Goal: Task Accomplishment & Management: Complete application form

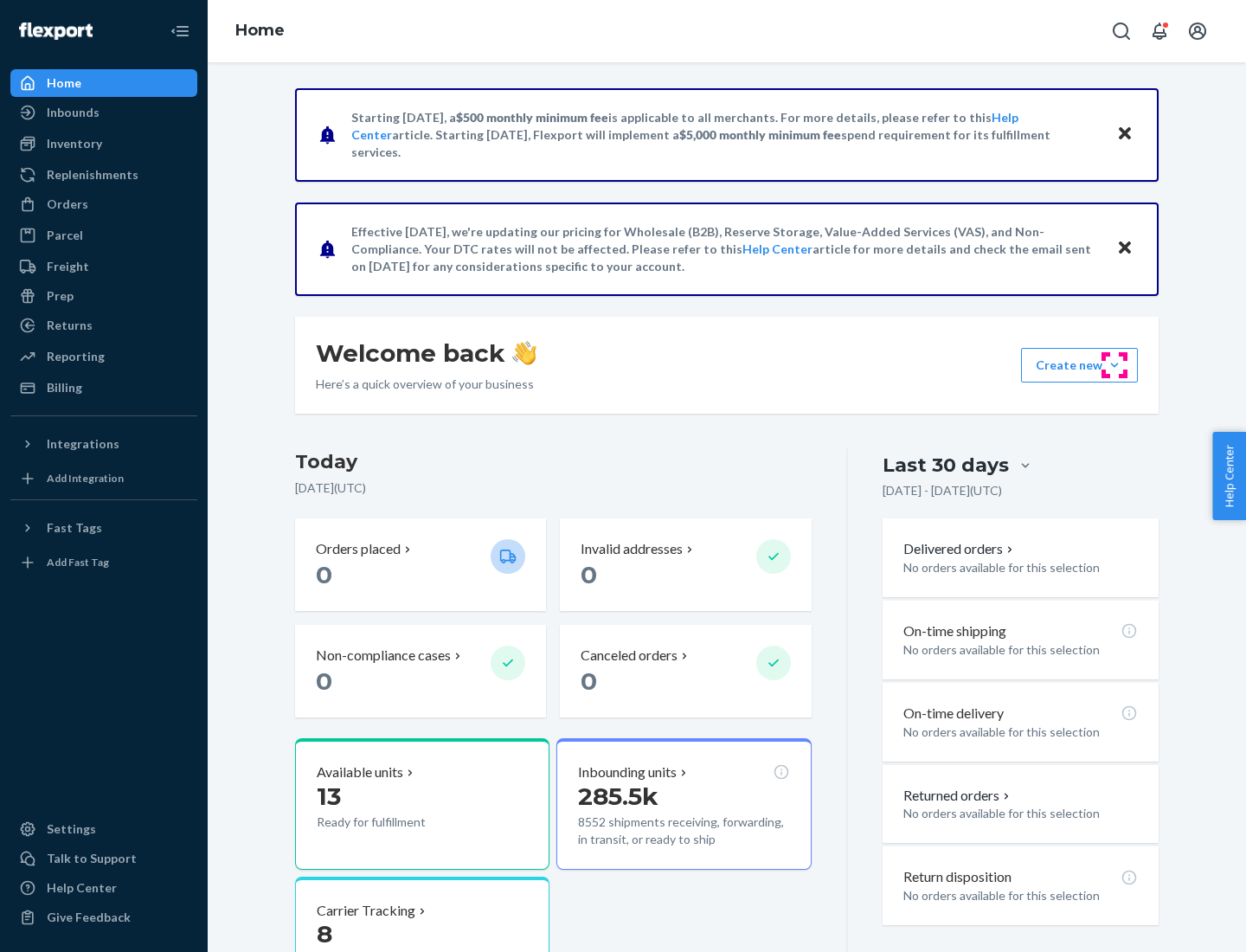
click at [1115, 365] on button "Create new Create new inbound Create new order Create new product" at bounding box center [1080, 365] width 117 height 35
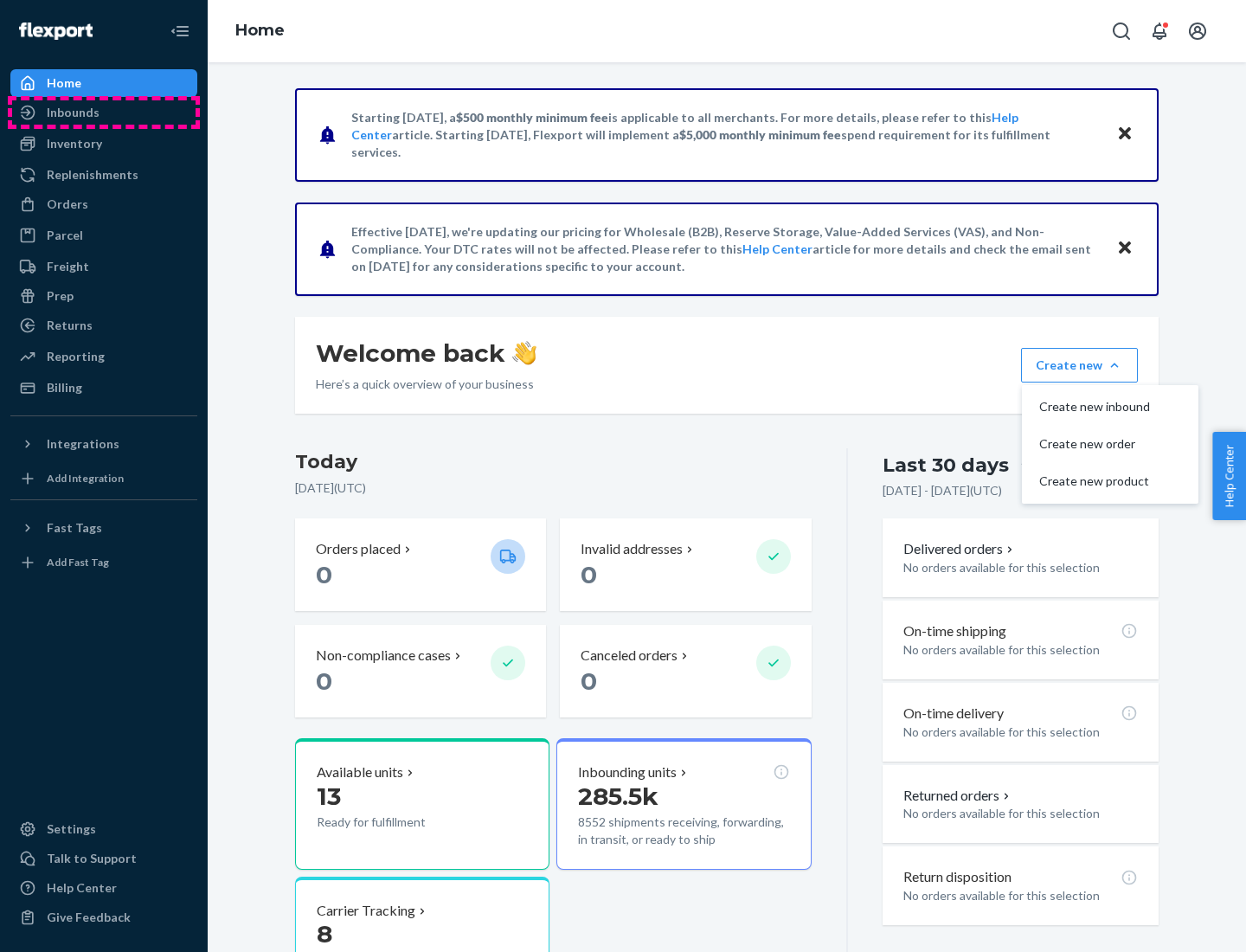
click at [104, 112] on div "Inbounds" at bounding box center [104, 112] width 183 height 24
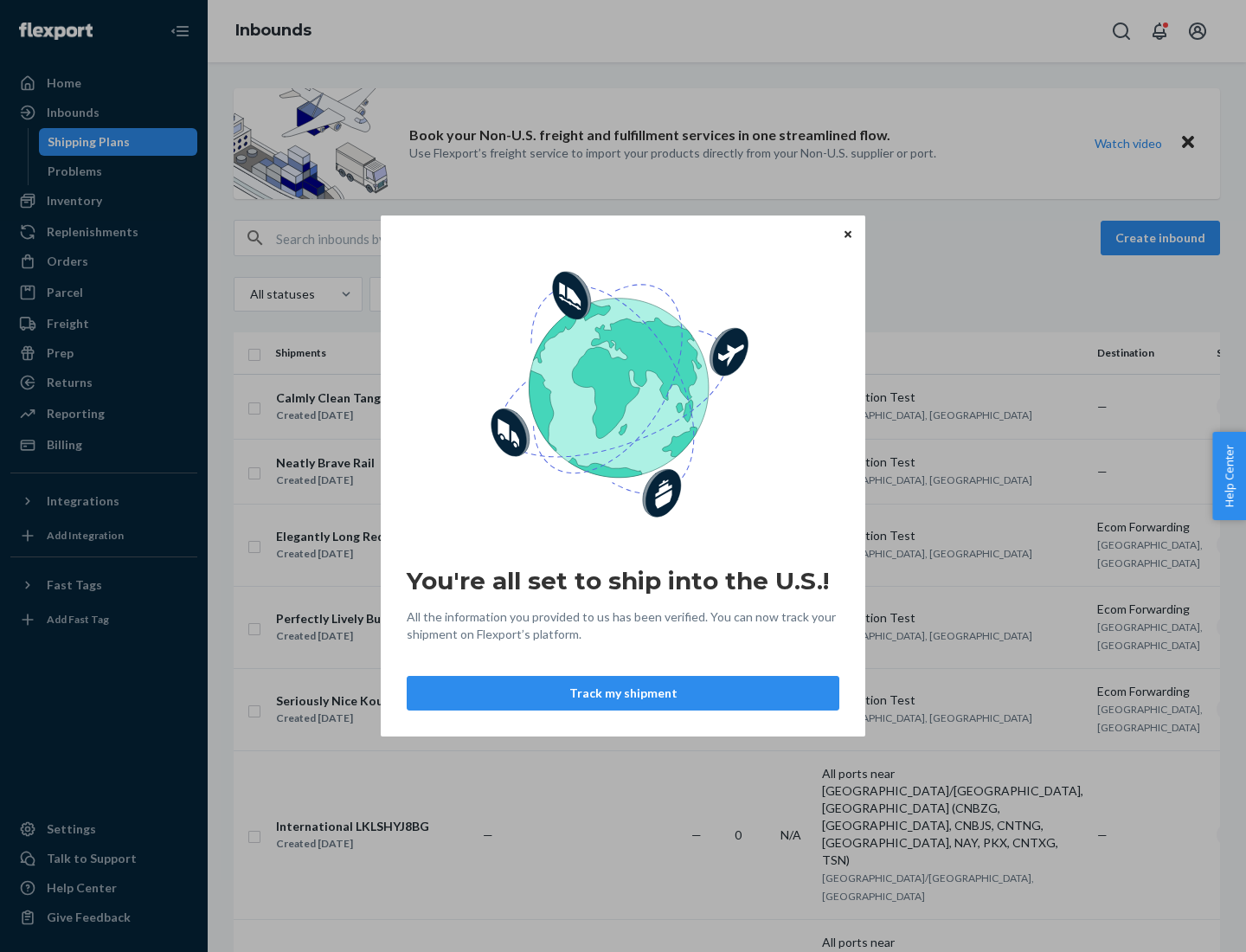
click at [104, 201] on div "You're all set to ship into the U.S.! All the information you provided to us ha…" at bounding box center [623, 476] width 1246 height 952
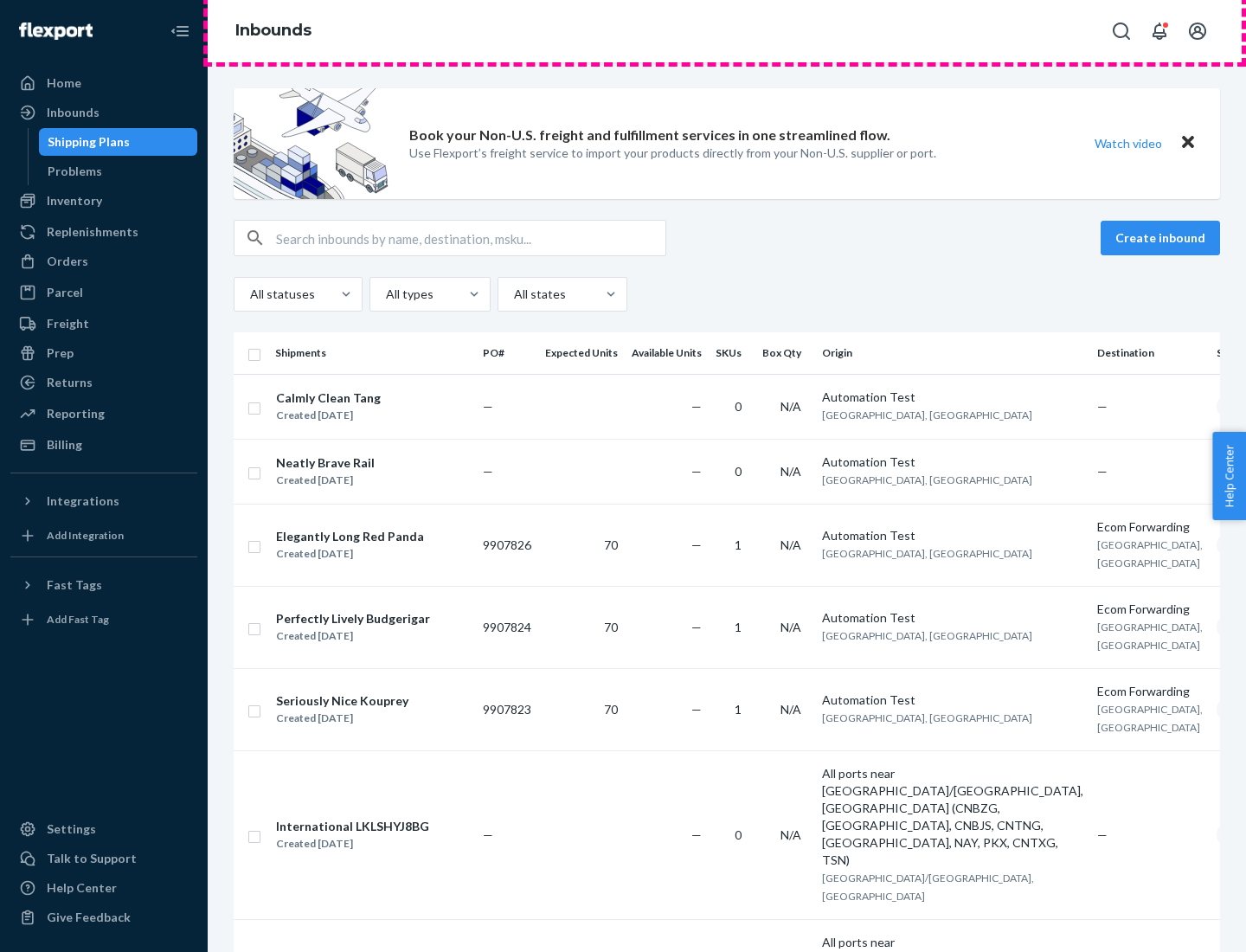
click at [727, 31] on div "Inbounds" at bounding box center [727, 31] width 1039 height 62
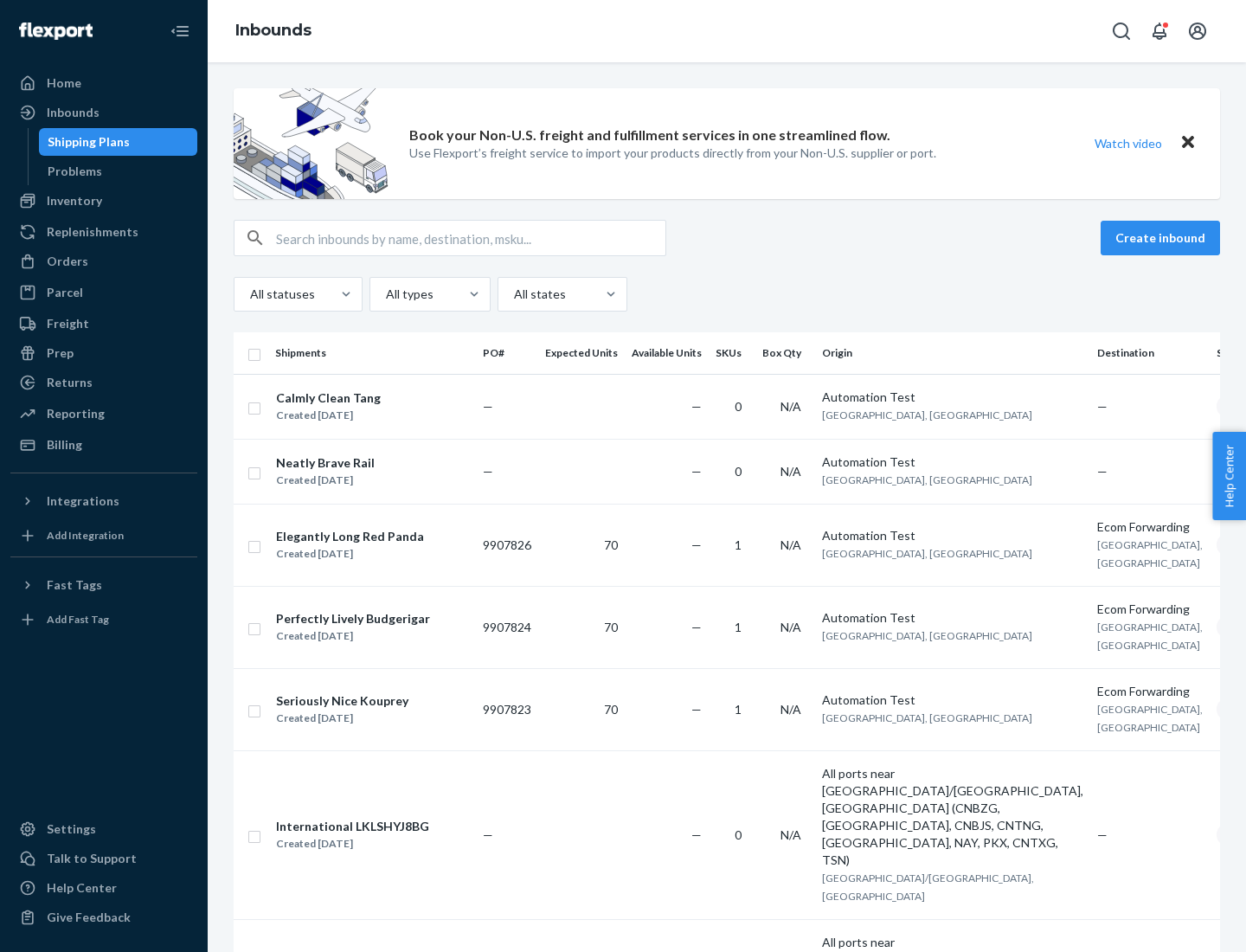
click at [727, 31] on div "Inbounds" at bounding box center [727, 31] width 1039 height 62
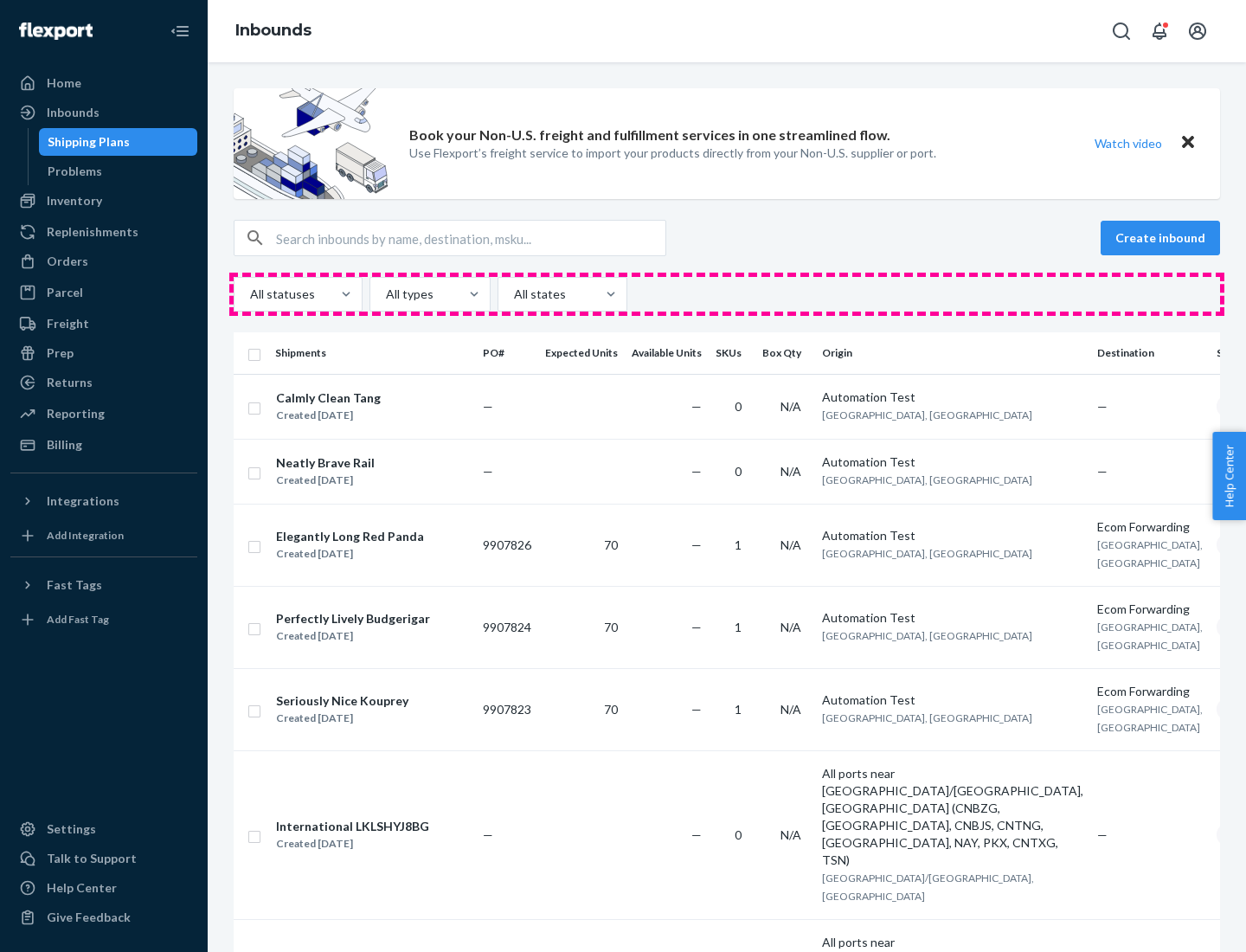
click at [727, 294] on div "All statuses All types All states" at bounding box center [727, 294] width 987 height 35
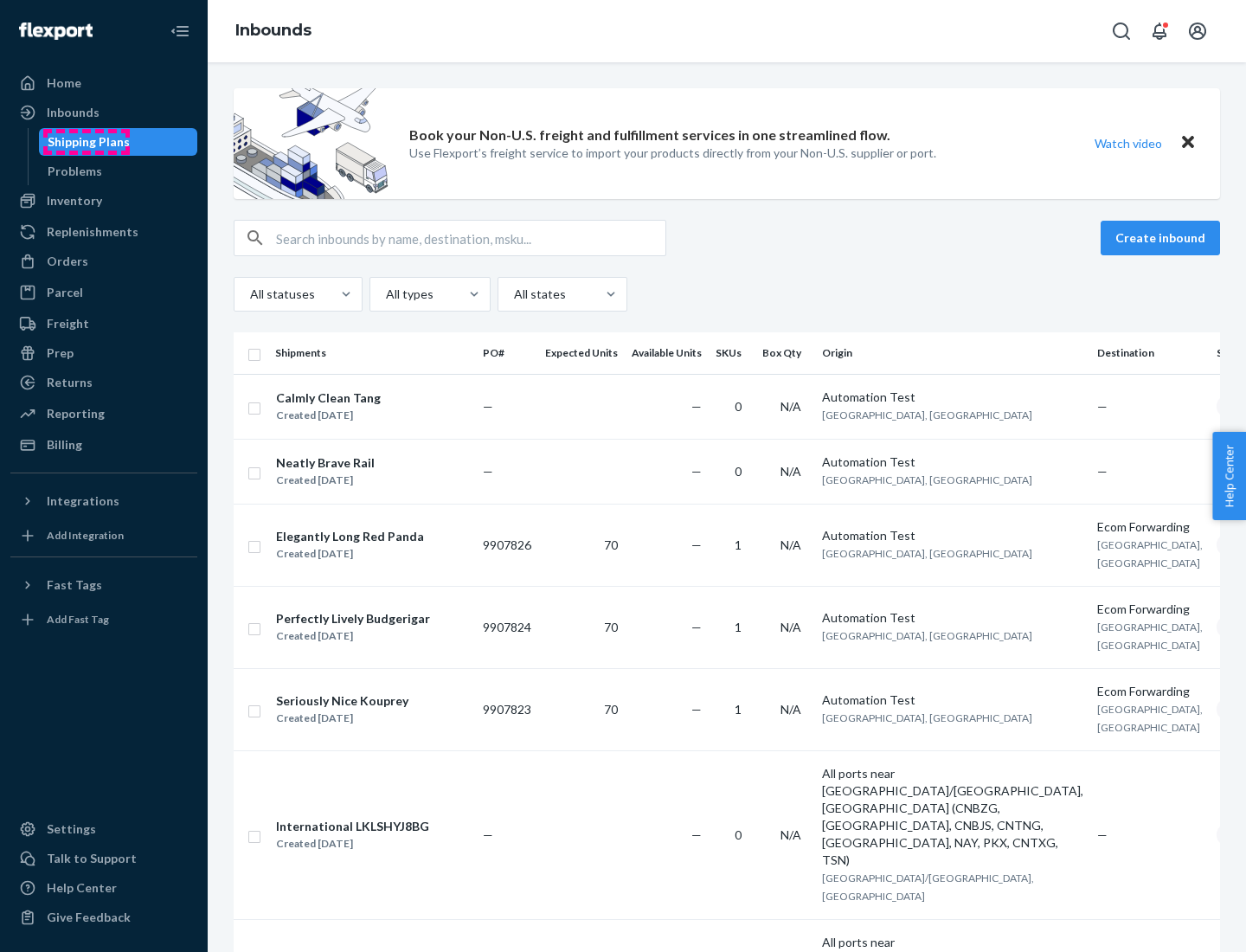
click at [86, 142] on div "Shipping Plans" at bounding box center [89, 142] width 82 height 18
click at [1163, 238] on button "Create inbound" at bounding box center [1160, 237] width 120 height 35
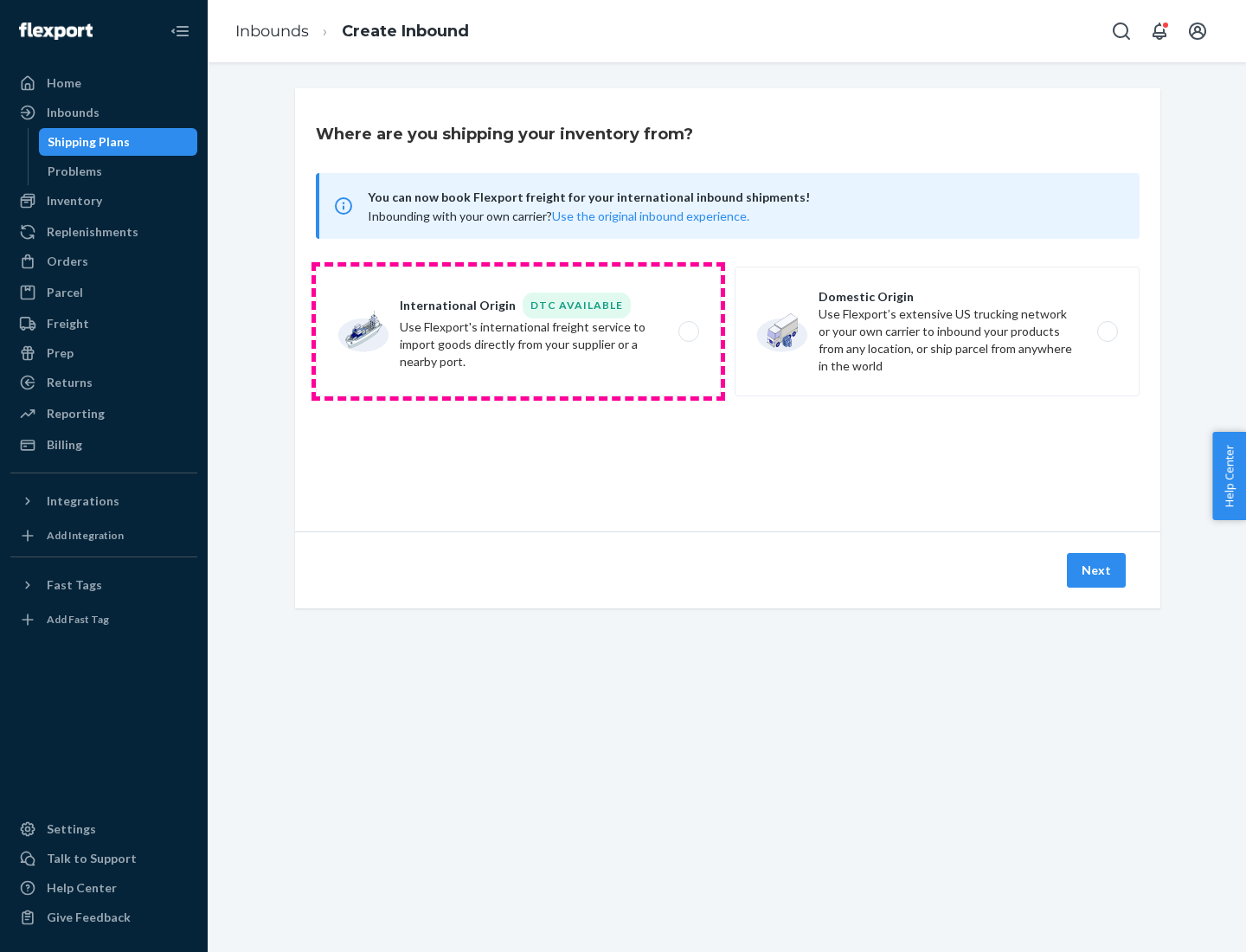
click at [518, 331] on label "International Origin DTC Available Use Flexport's international freight service…" at bounding box center [518, 331] width 405 height 130
click at [688, 331] on input "International Origin DTC Available Use Flexport's international freight service…" at bounding box center [693, 331] width 12 height 12
radio input "true"
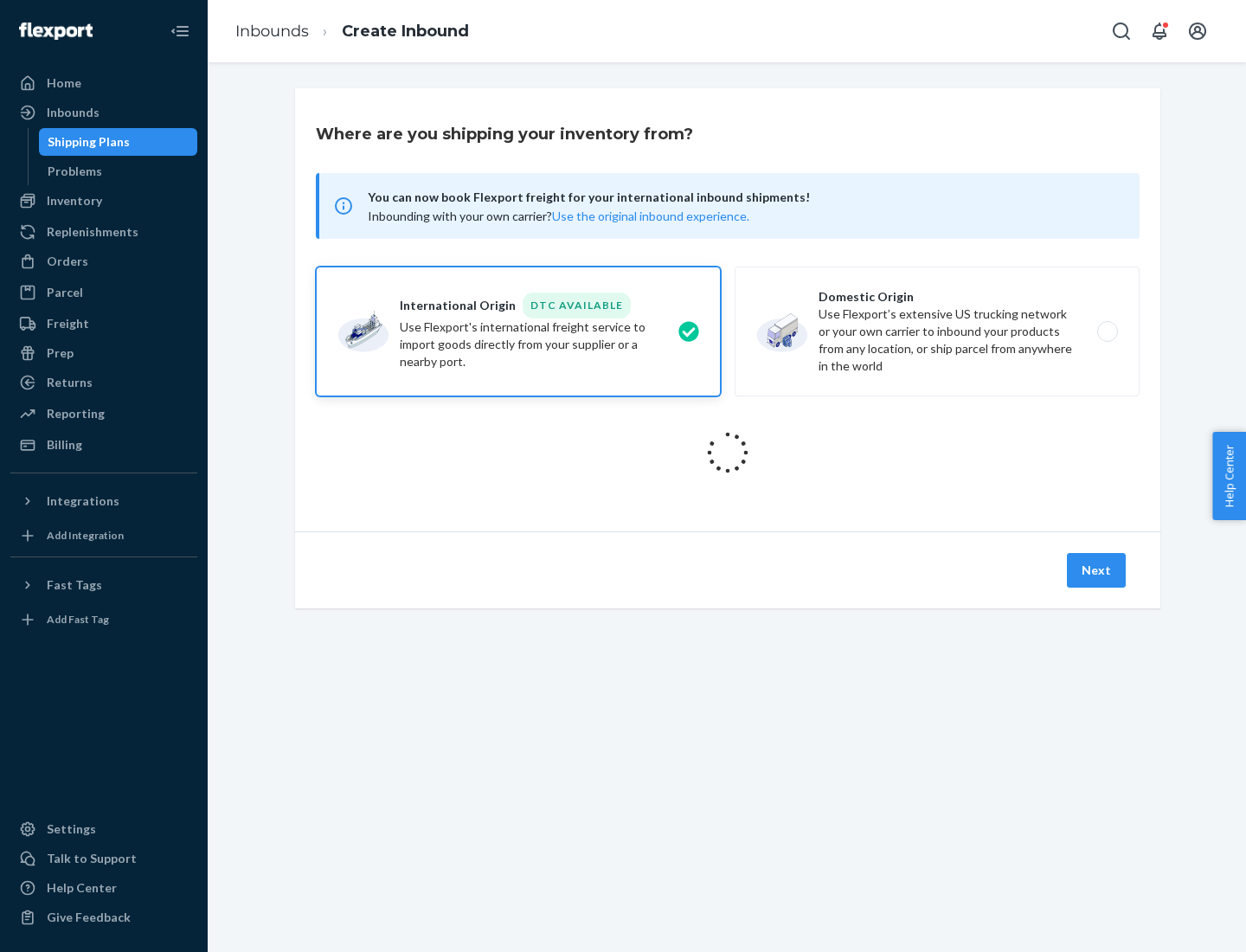
click at [728, 453] on icon at bounding box center [728, 453] width 51 height 51
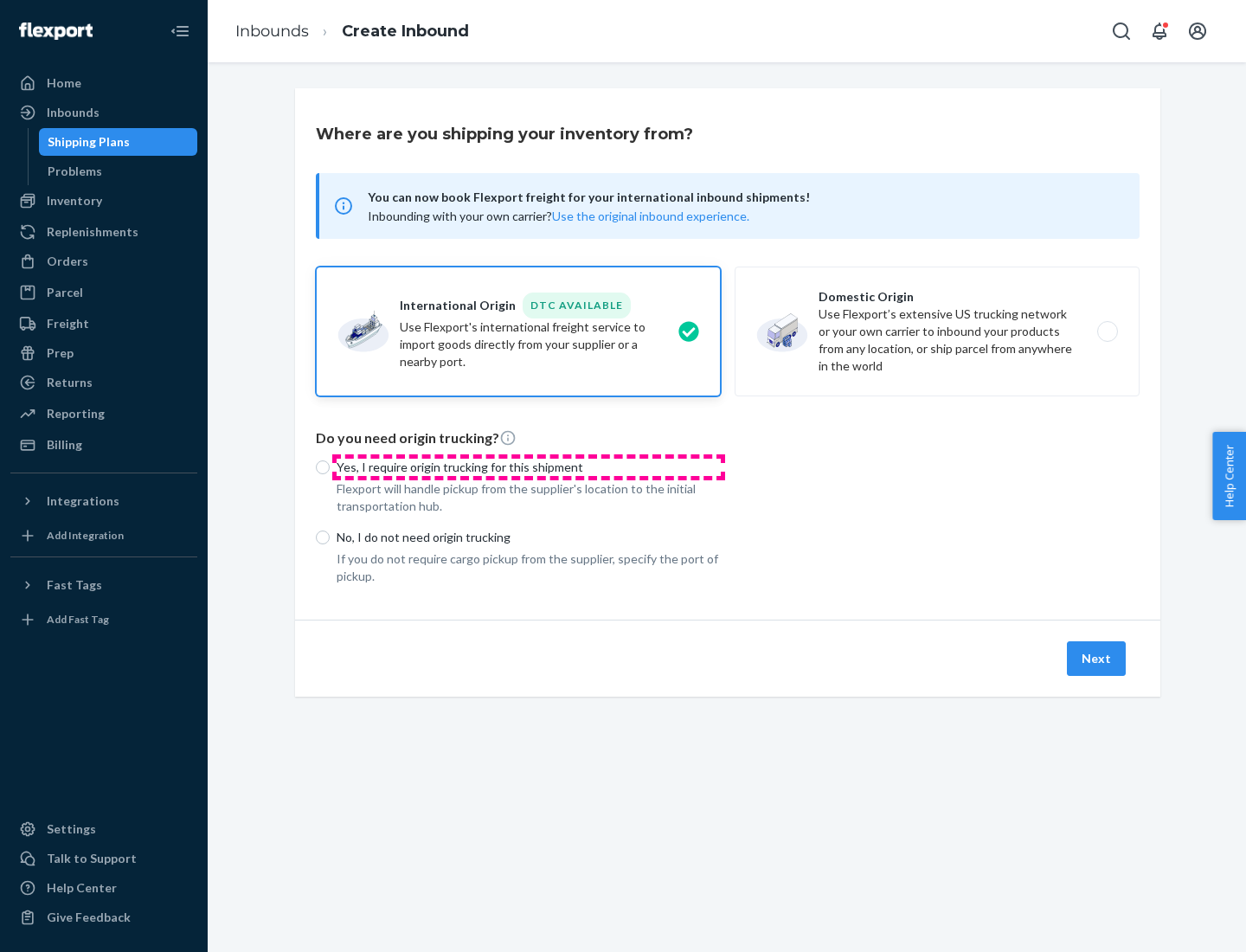
click at [529, 467] on p "Yes, I require origin trucking for this shipment" at bounding box center [529, 468] width 384 height 18
click at [329, 467] on input "Yes, I require origin trucking for this shipment" at bounding box center [323, 468] width 14 height 14
radio input "true"
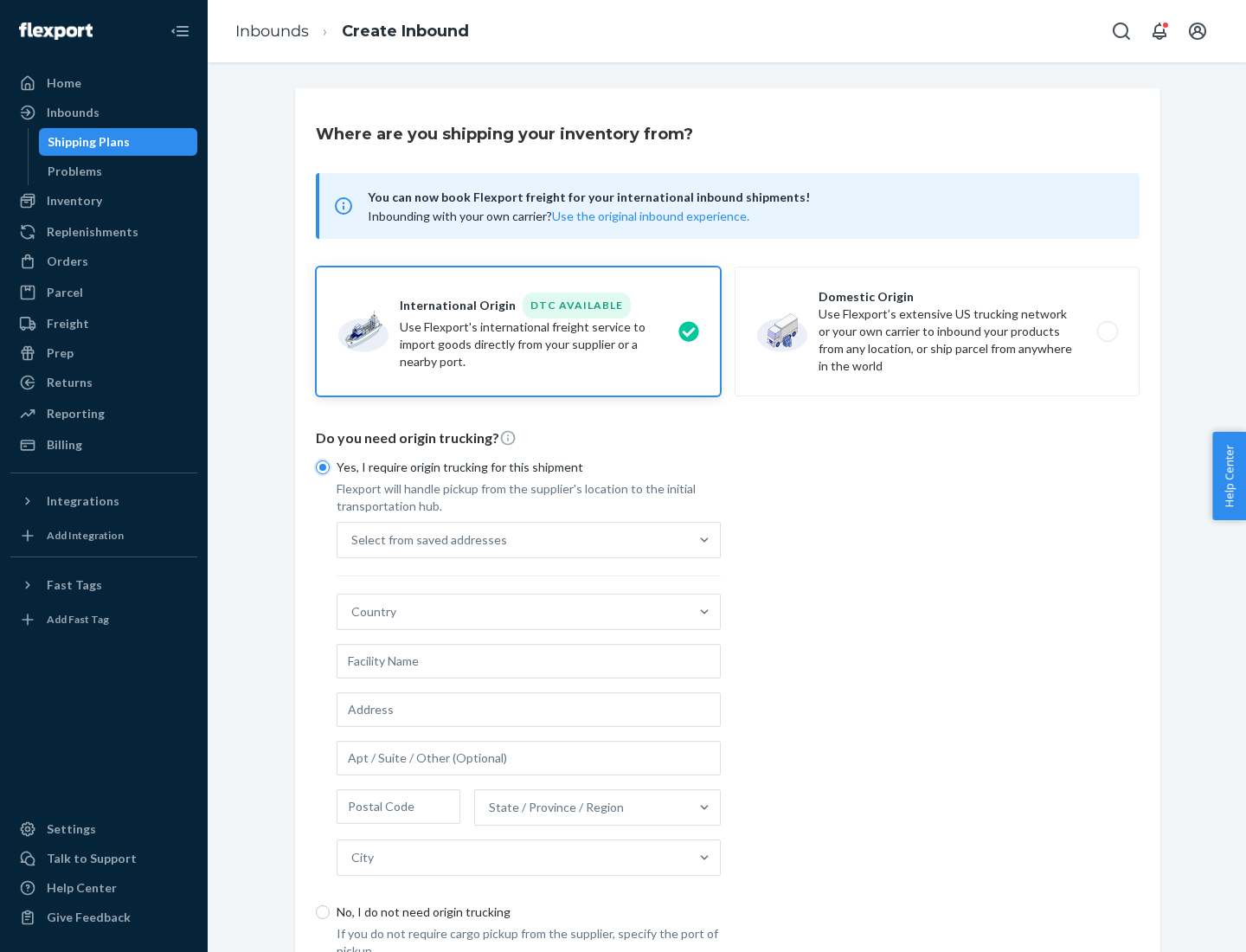
scroll to position [33, 0]
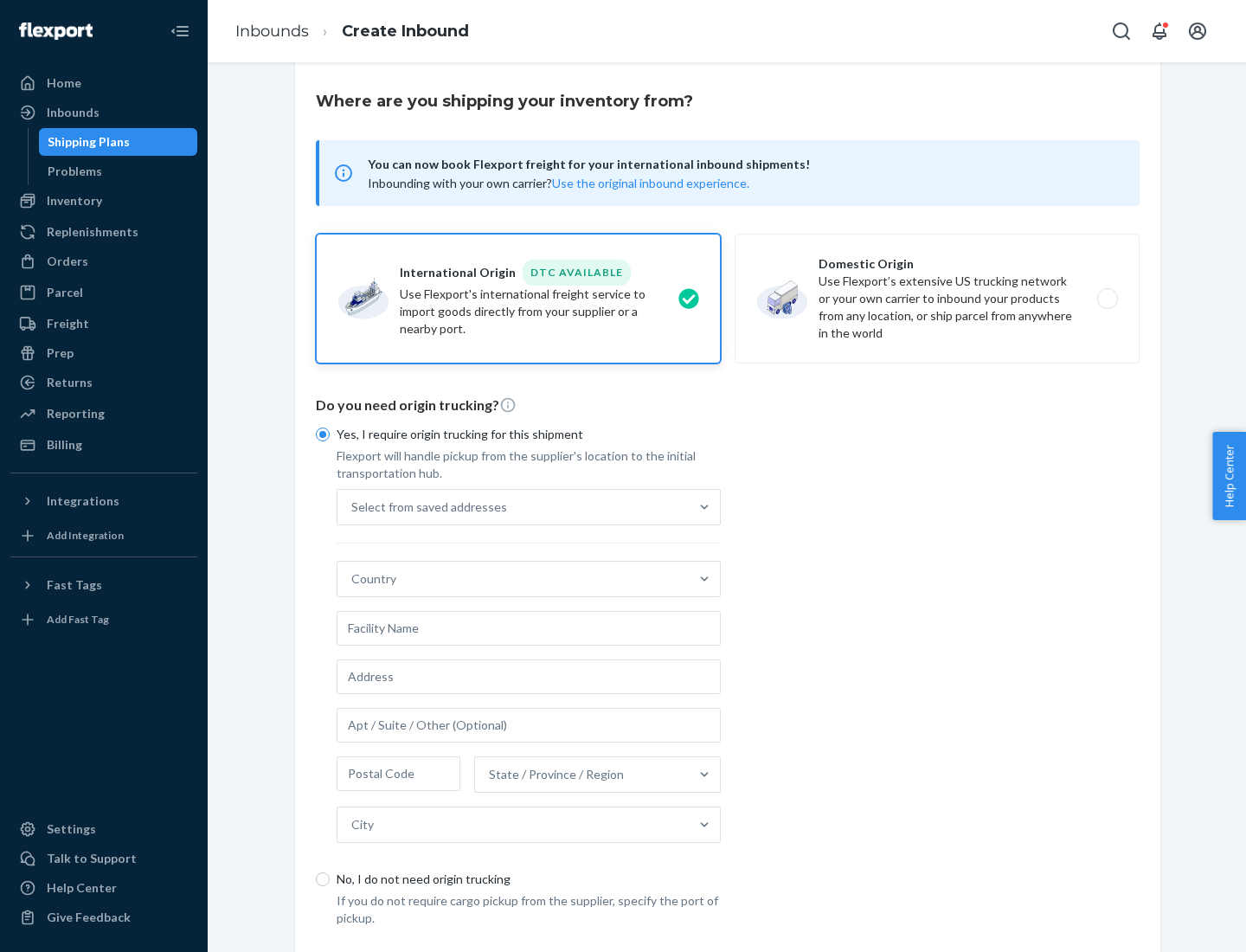
click at [513, 507] on div "Select from saved addresses" at bounding box center [513, 507] width 352 height 35
click at [353, 507] on input "Select from saved addresses" at bounding box center [352, 507] width 2 height 18
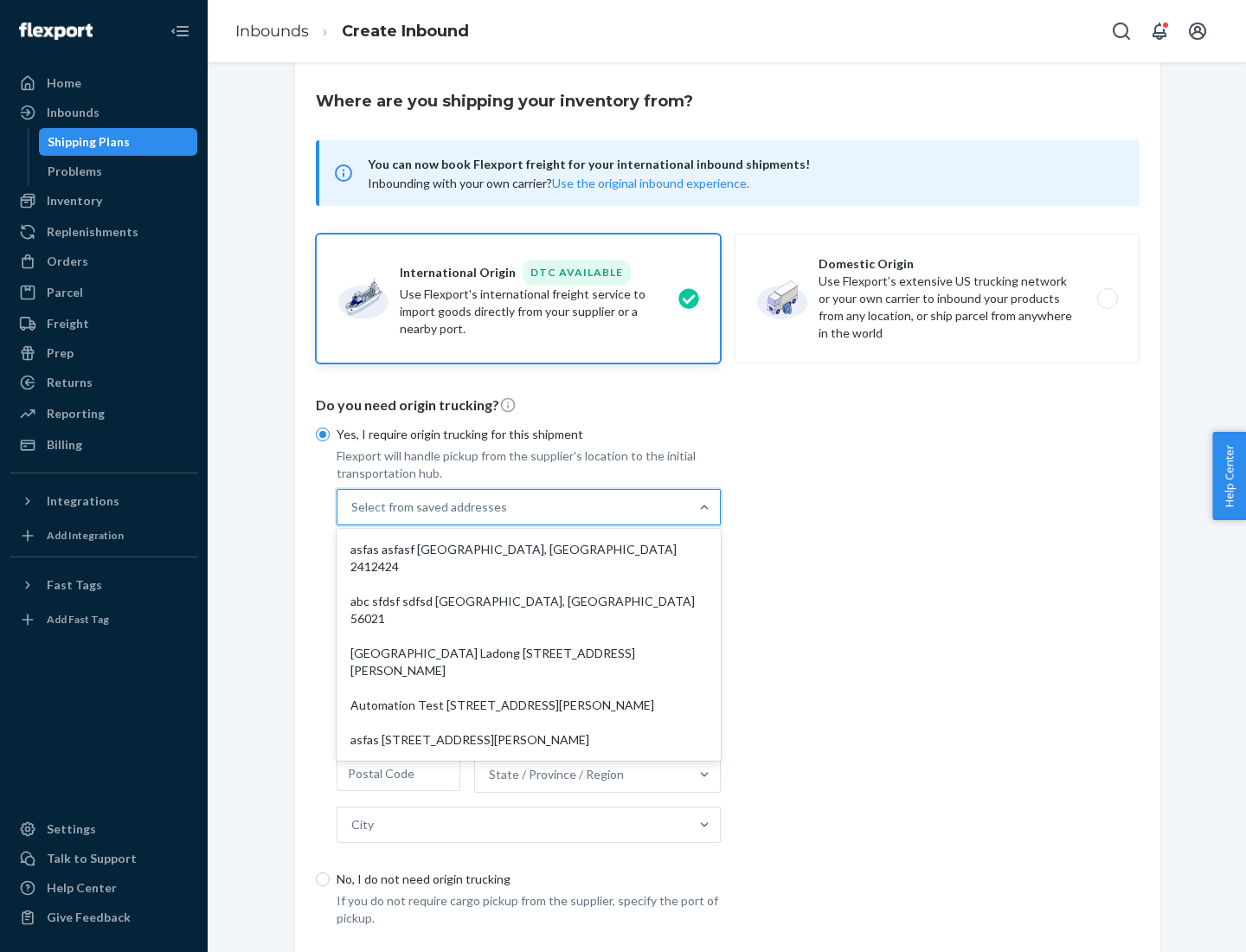
scroll to position [75, 0]
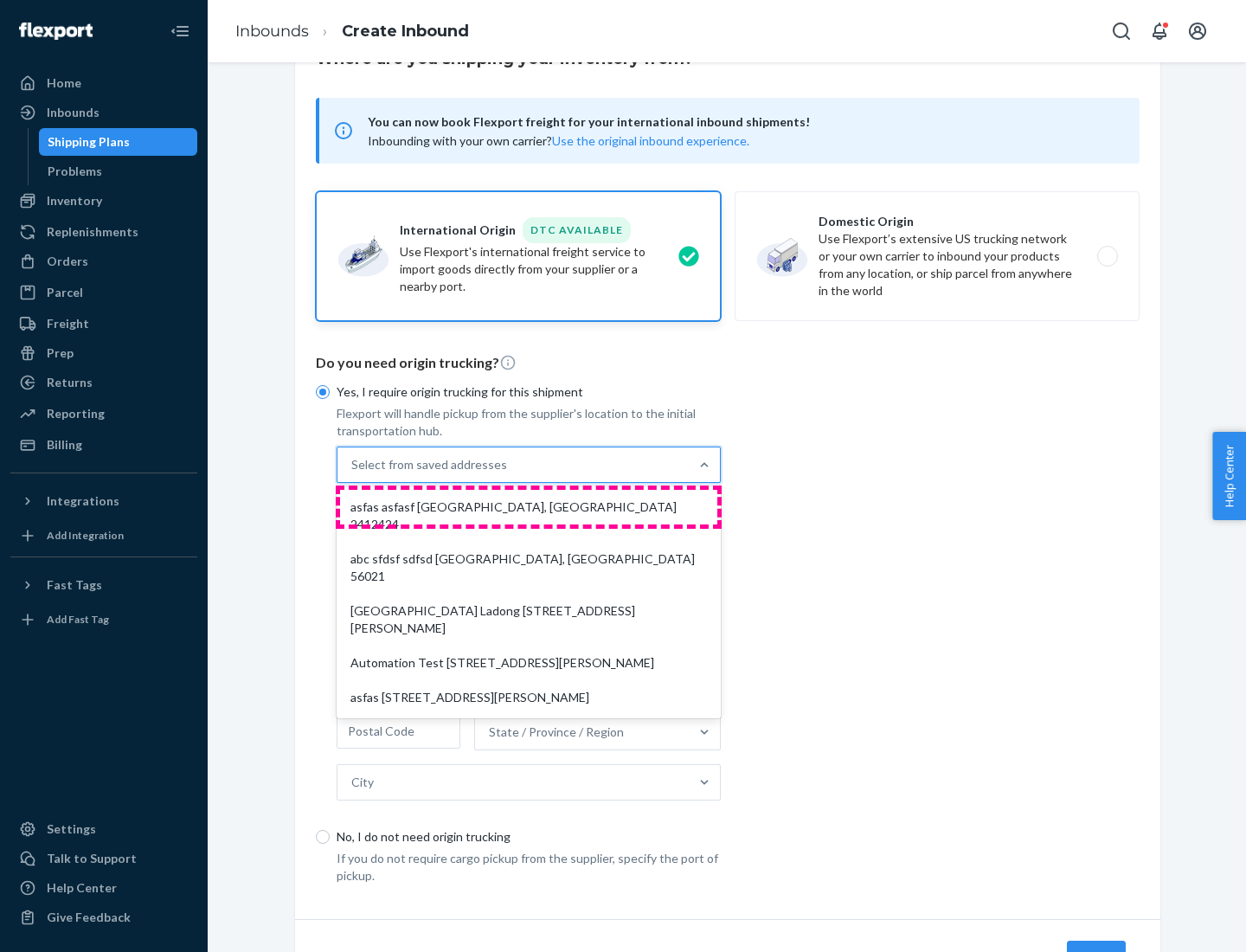
click at [529, 507] on div "asfas asfasf [GEOGRAPHIC_DATA], [GEOGRAPHIC_DATA] 2412424" at bounding box center [529, 515] width 377 height 52
click at [353, 474] on input "option asfas asfasf [GEOGRAPHIC_DATA], [GEOGRAPHIC_DATA] 2412424 focused, 1 of …" at bounding box center [352, 465] width 2 height 18
type input "asfas"
type input "asfasf"
type input "2412424"
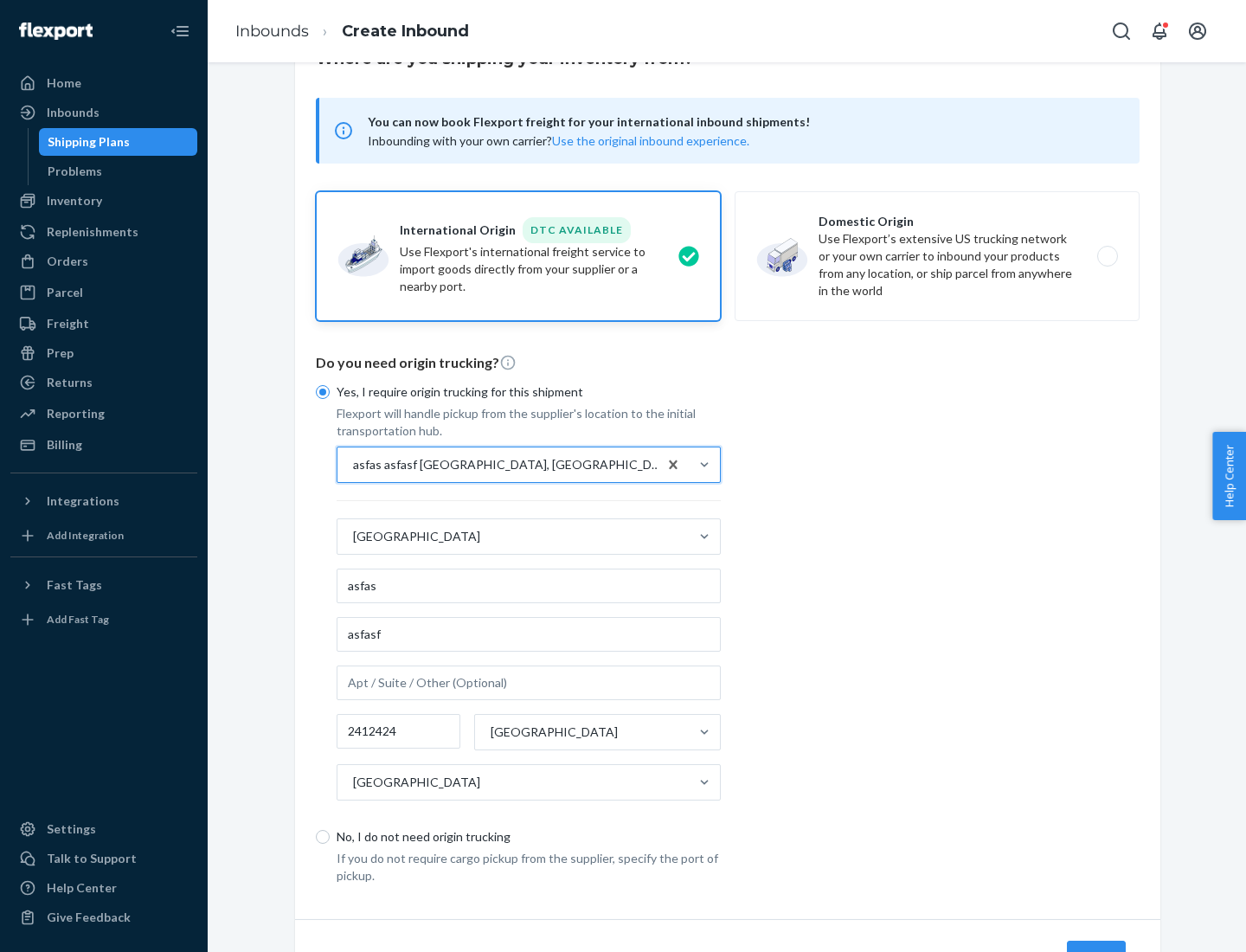
scroll to position [161, 0]
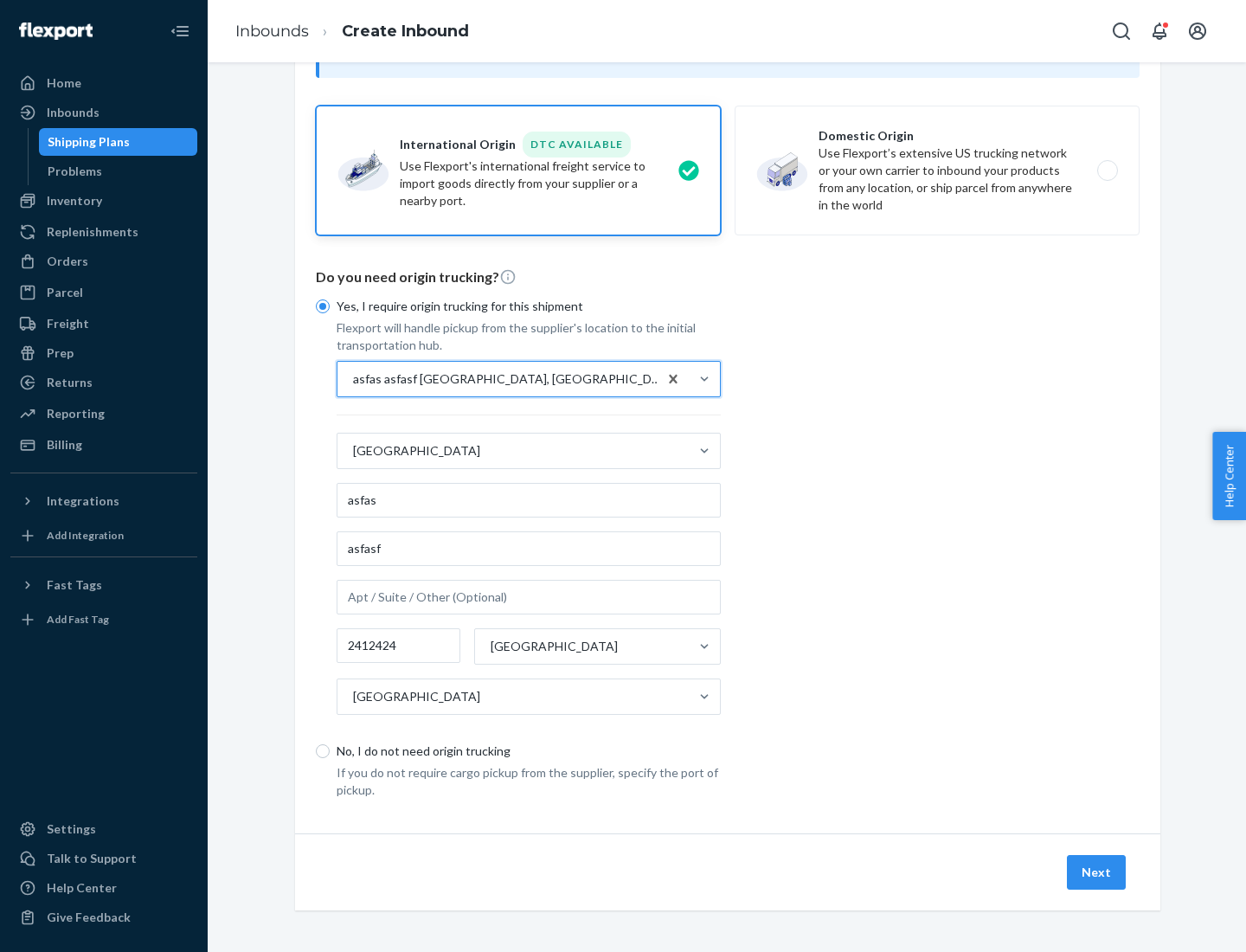
click at [1097, 871] on button "Next" at bounding box center [1096, 871] width 58 height 35
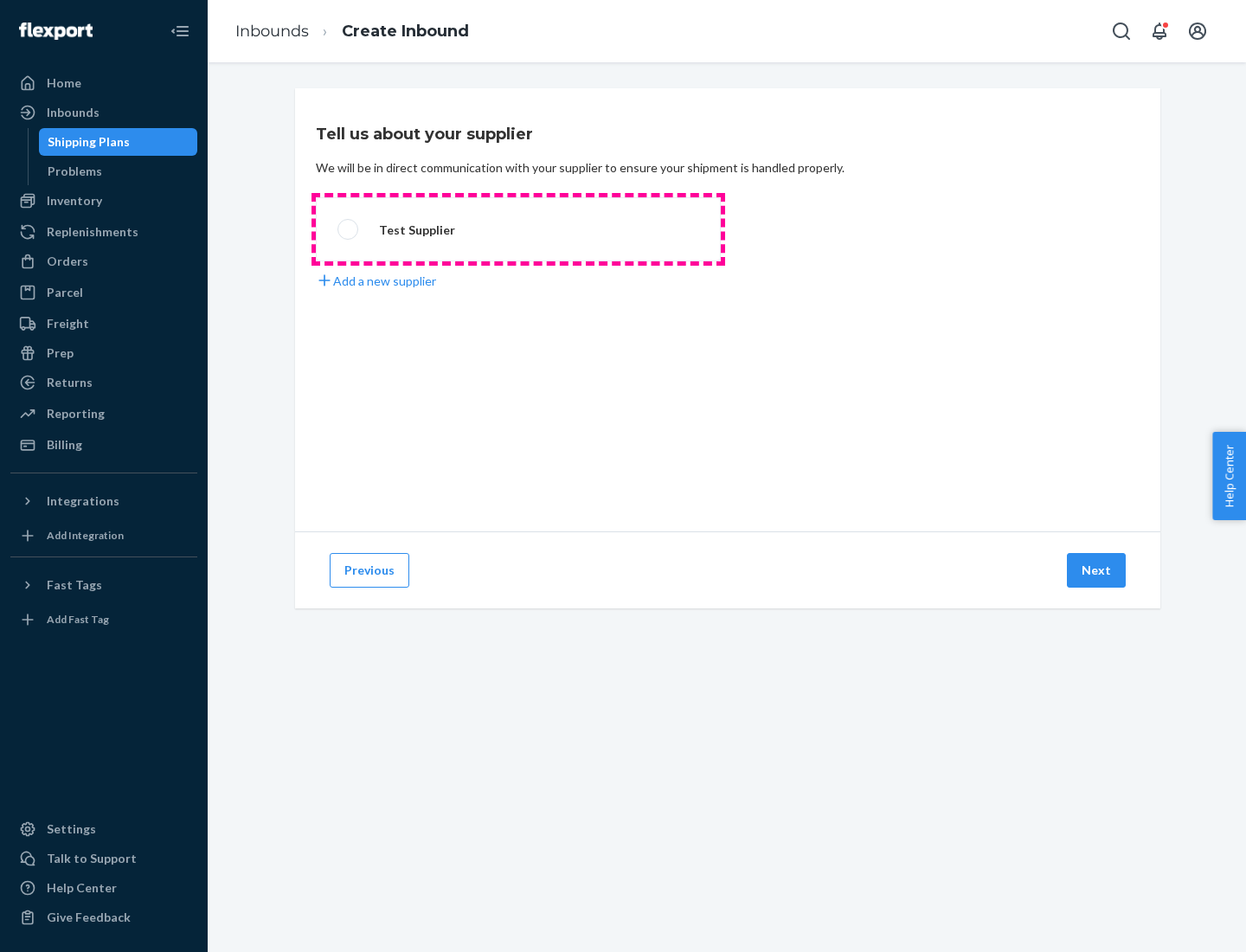
click at [518, 229] on label "Test Supplier" at bounding box center [518, 229] width 405 height 64
click at [349, 229] on input "Test Supplier" at bounding box center [343, 229] width 12 height 12
radio input "true"
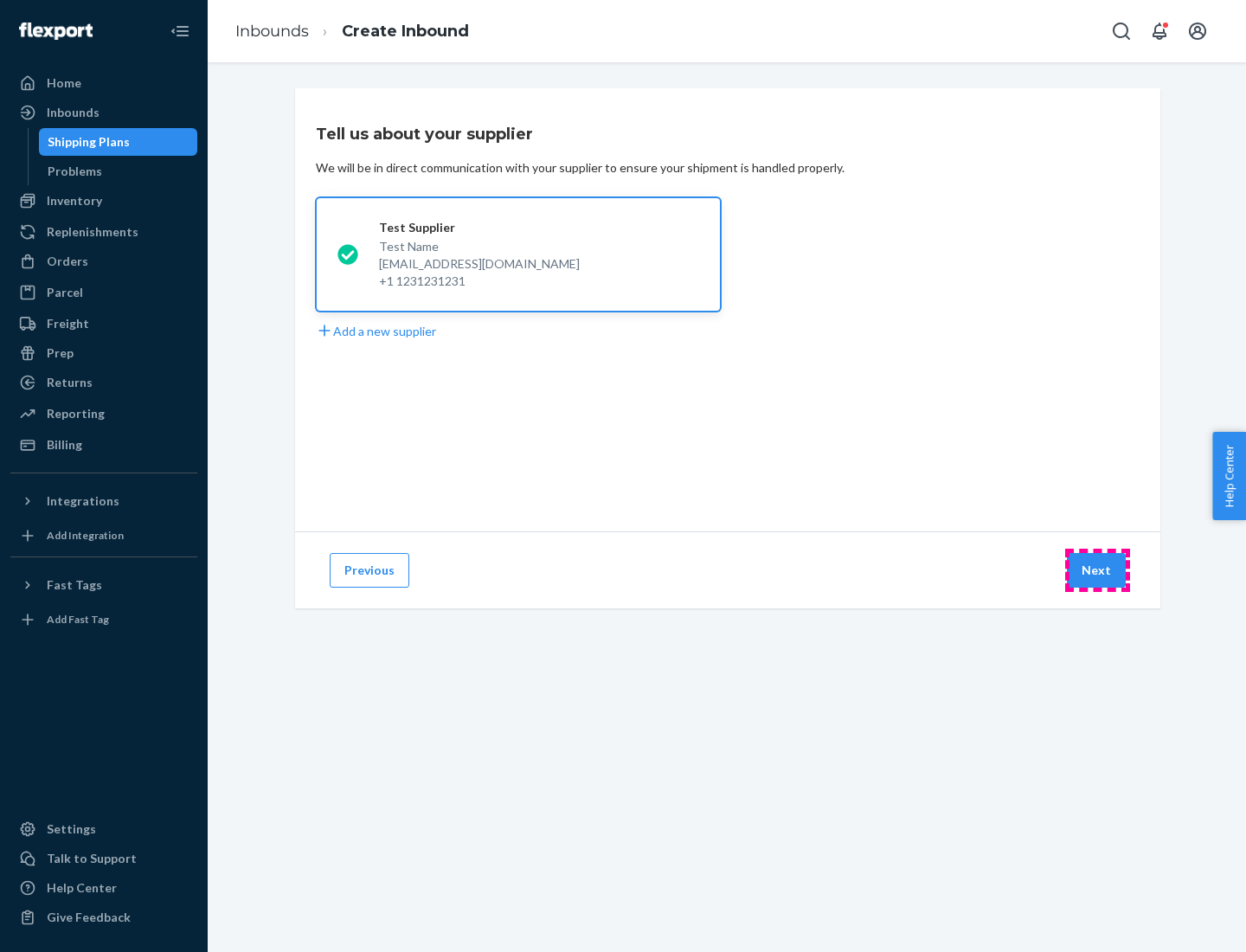
click at [1097, 570] on button "Next" at bounding box center [1096, 569] width 58 height 35
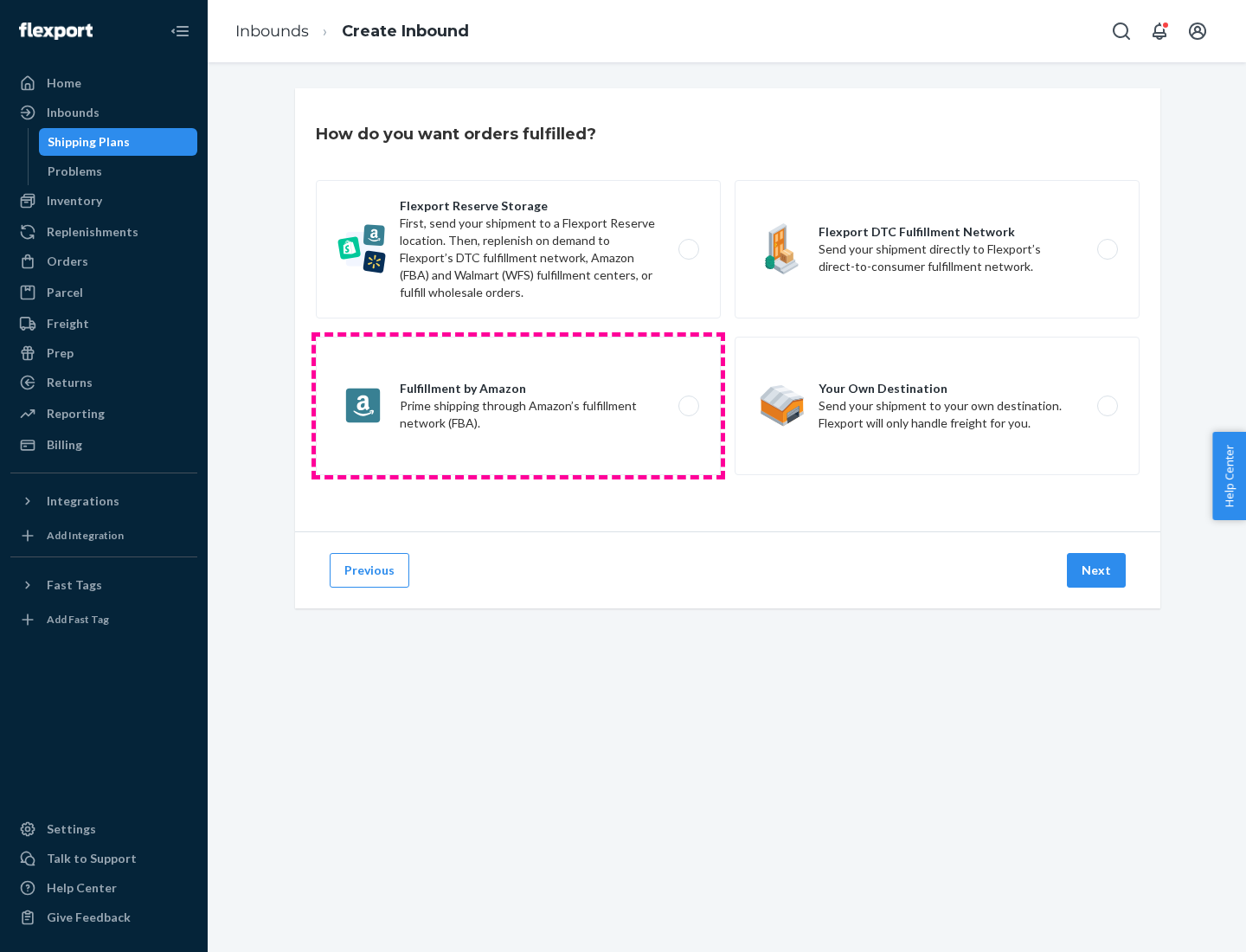
click at [518, 406] on label "Fulfillment by Amazon Prime shipping through Amazon’s fulfillment network (FBA)." at bounding box center [518, 406] width 405 height 138
click at [688, 406] on input "Fulfillment by Amazon Prime shipping through Amazon’s fulfillment network (FBA)." at bounding box center [693, 406] width 12 height 12
radio input "true"
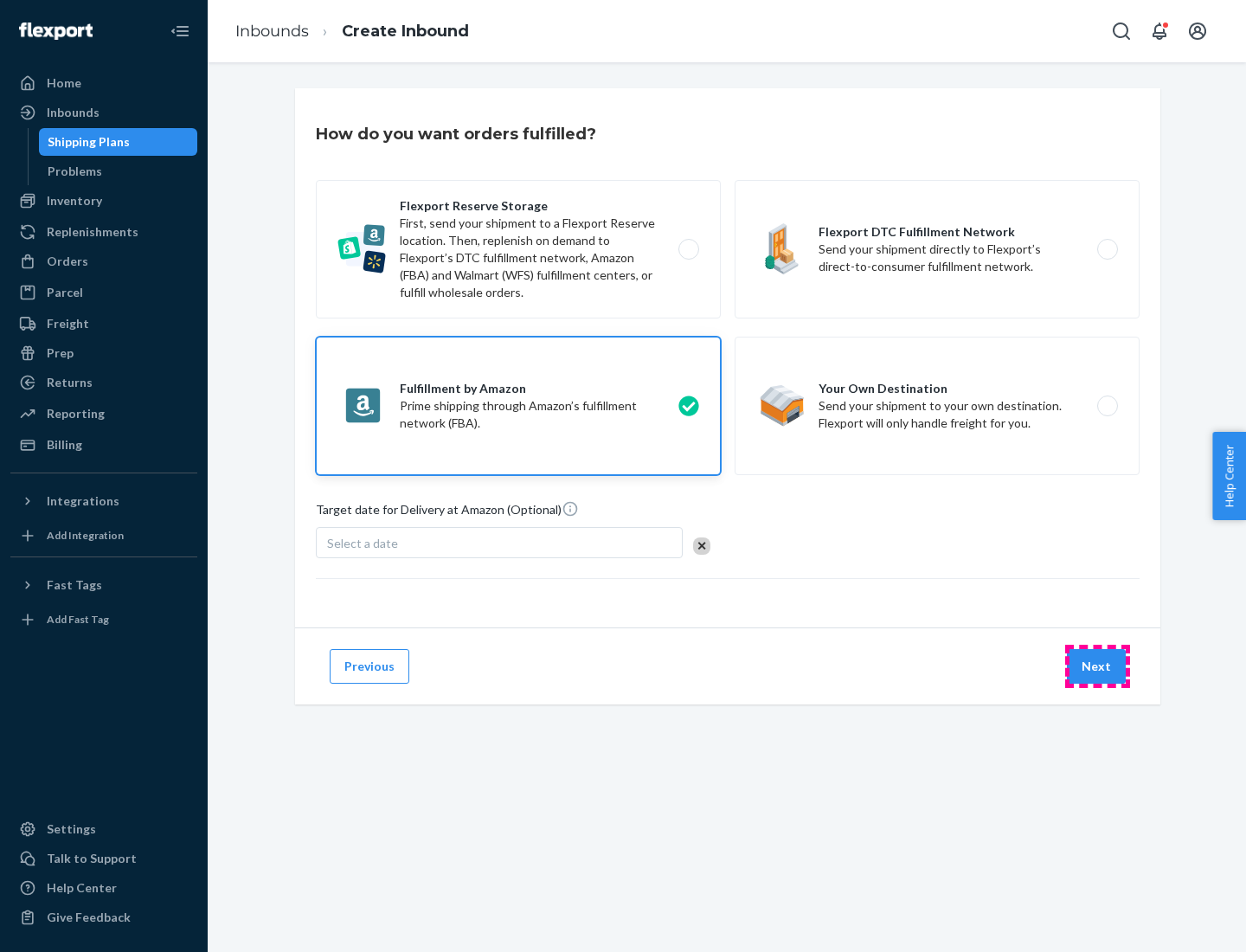
click at [1097, 666] on button "Next" at bounding box center [1096, 666] width 58 height 35
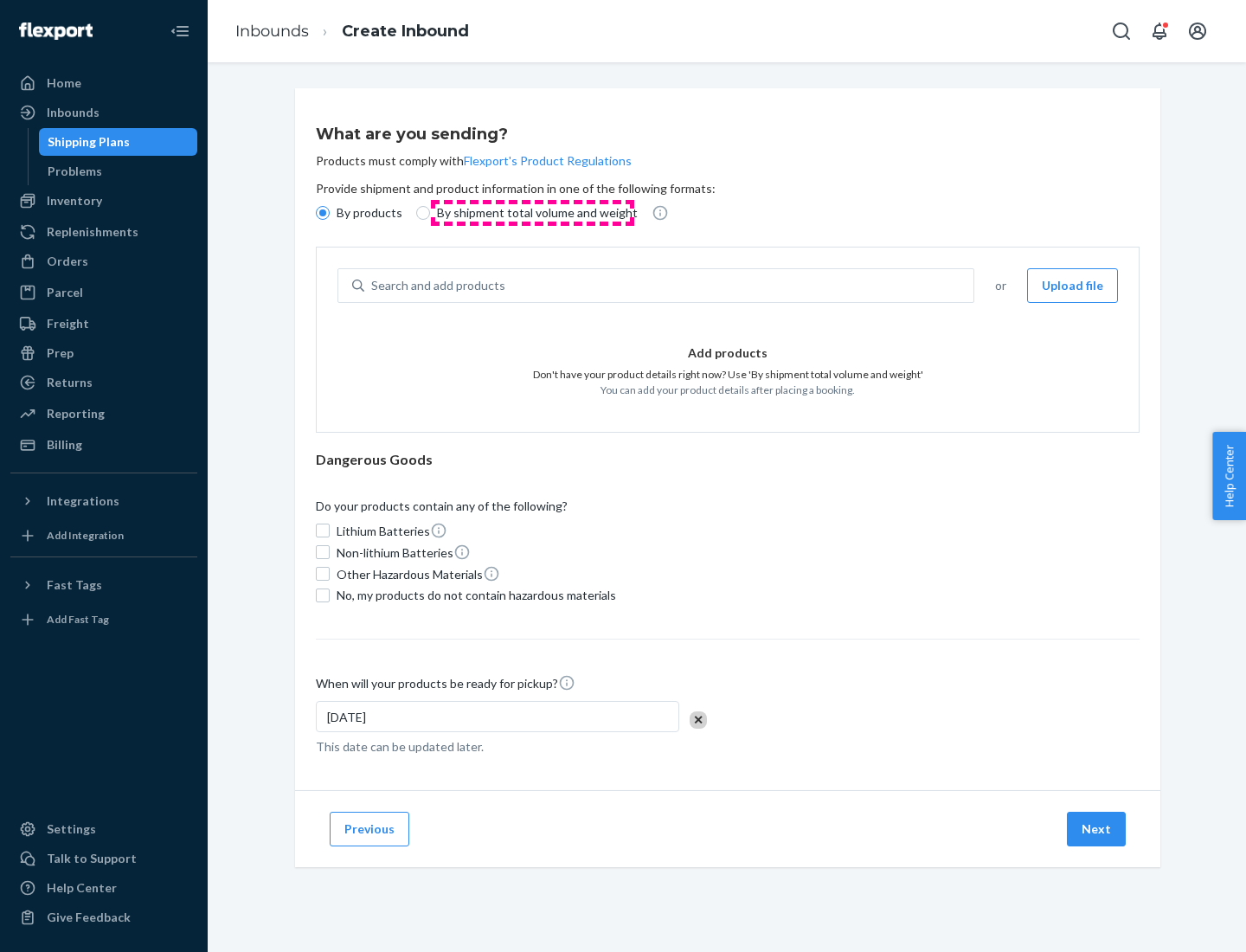
click at [532, 213] on p "By shipment total volume and weight" at bounding box center [537, 213] width 201 height 18
click at [430, 213] on input "By shipment total volume and weight" at bounding box center [423, 213] width 14 height 14
radio input "true"
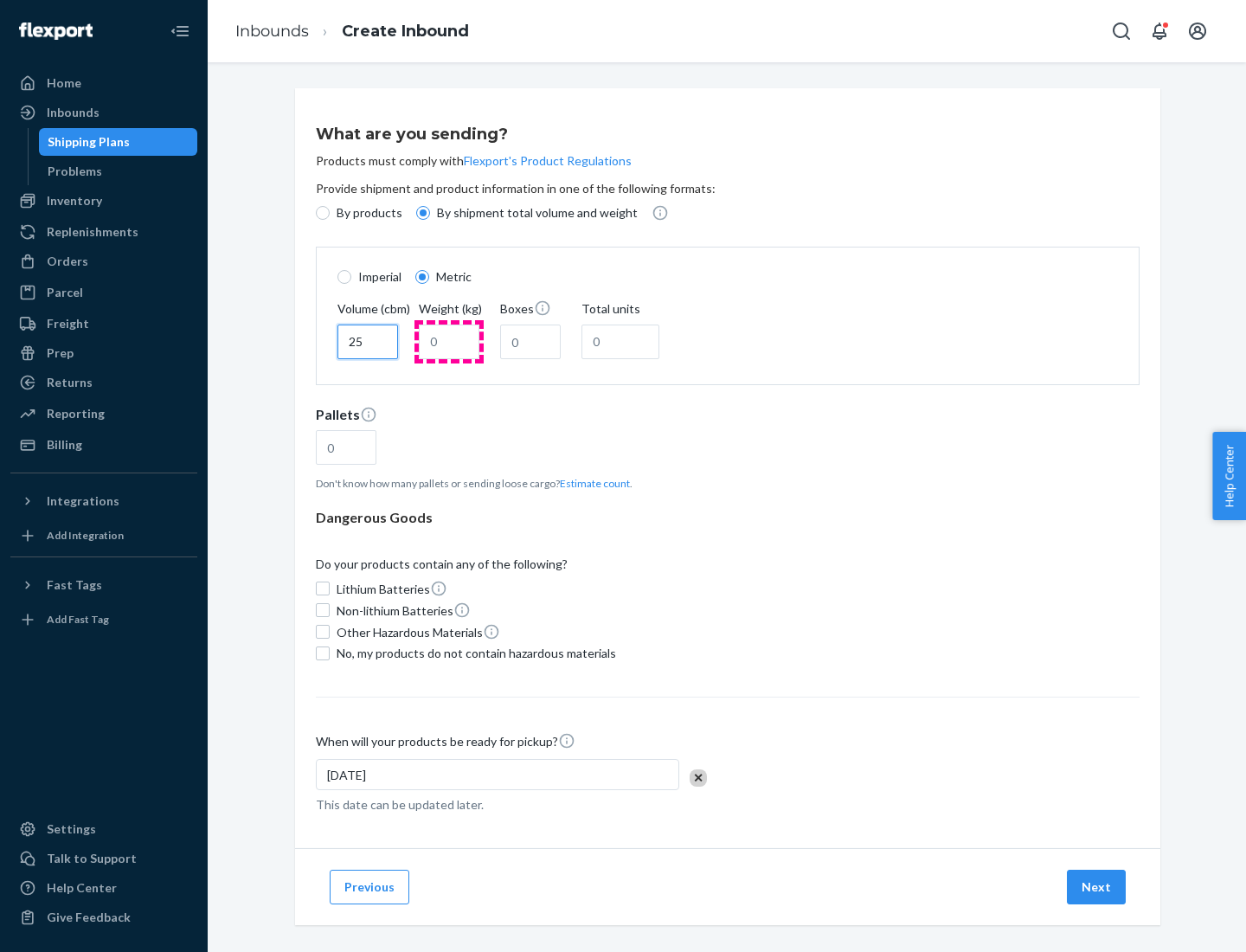
type input "25"
type input "100"
type input "50"
type input "500"
click at [591, 483] on button "Estimate count" at bounding box center [594, 483] width 70 height 15
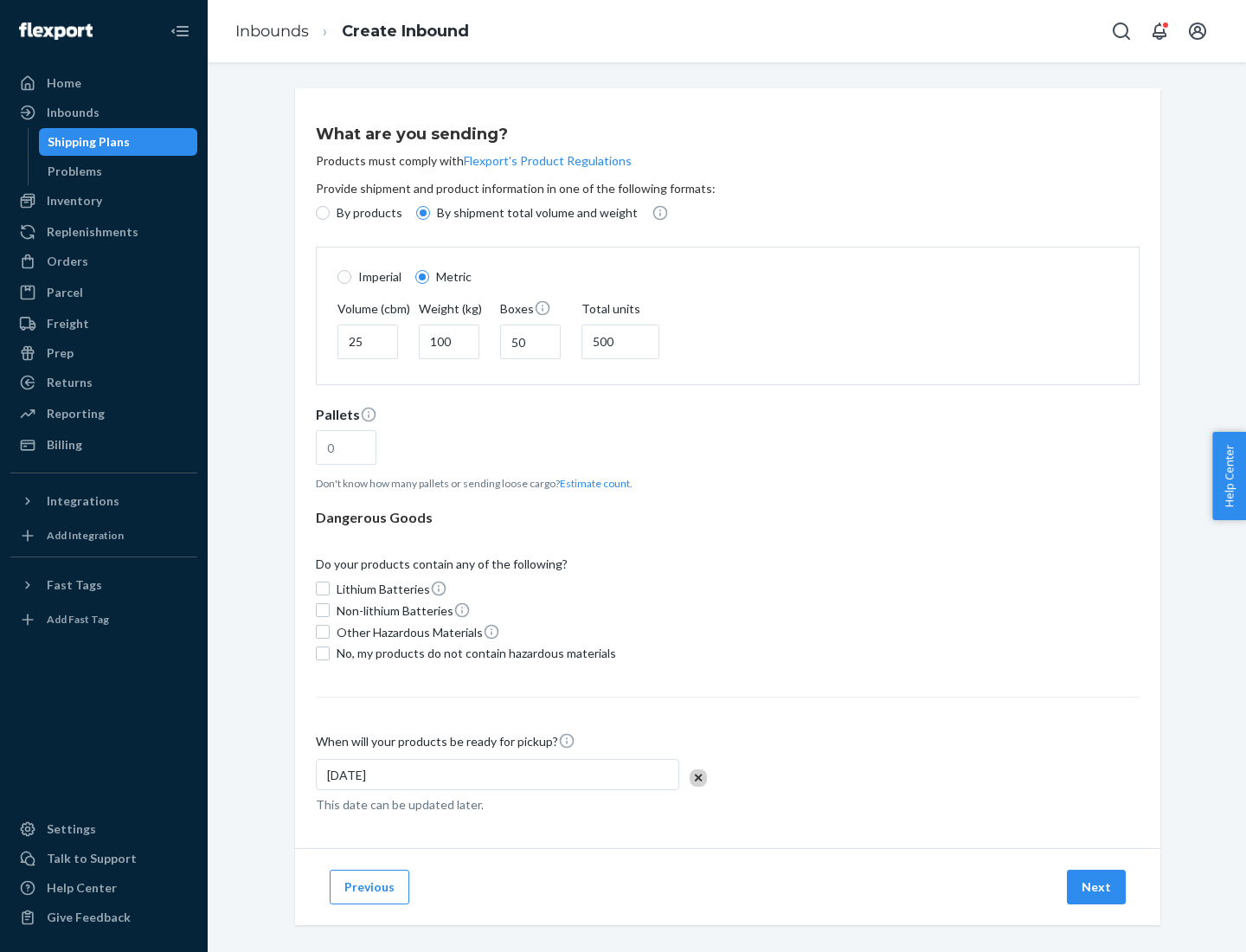
type input "16"
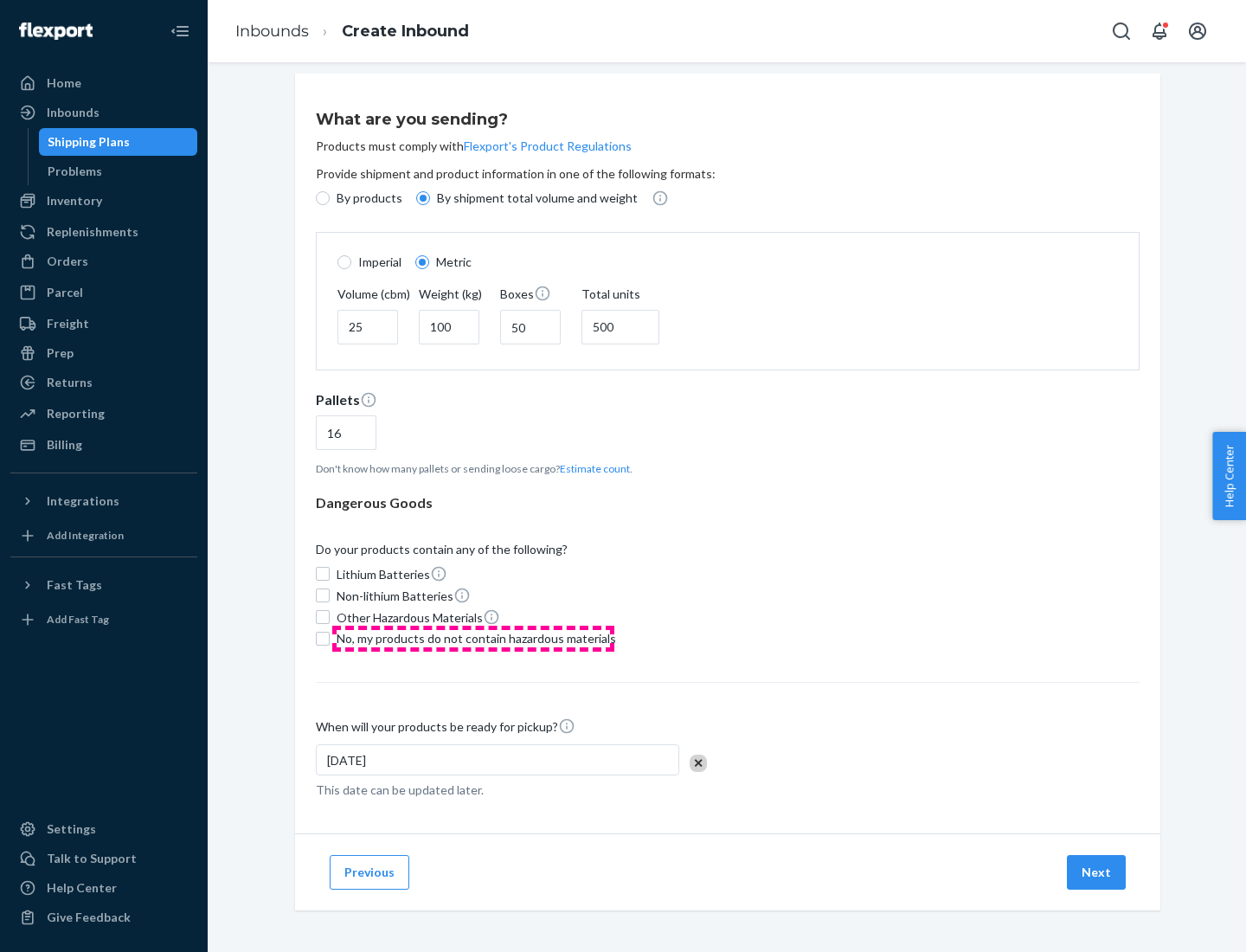
click at [474, 638] on span "No, my products do not contain hazardous materials" at bounding box center [476, 639] width 280 height 18
click at [329, 638] on input "No, my products do not contain hazardous materials" at bounding box center [323, 639] width 14 height 14
checkbox input "true"
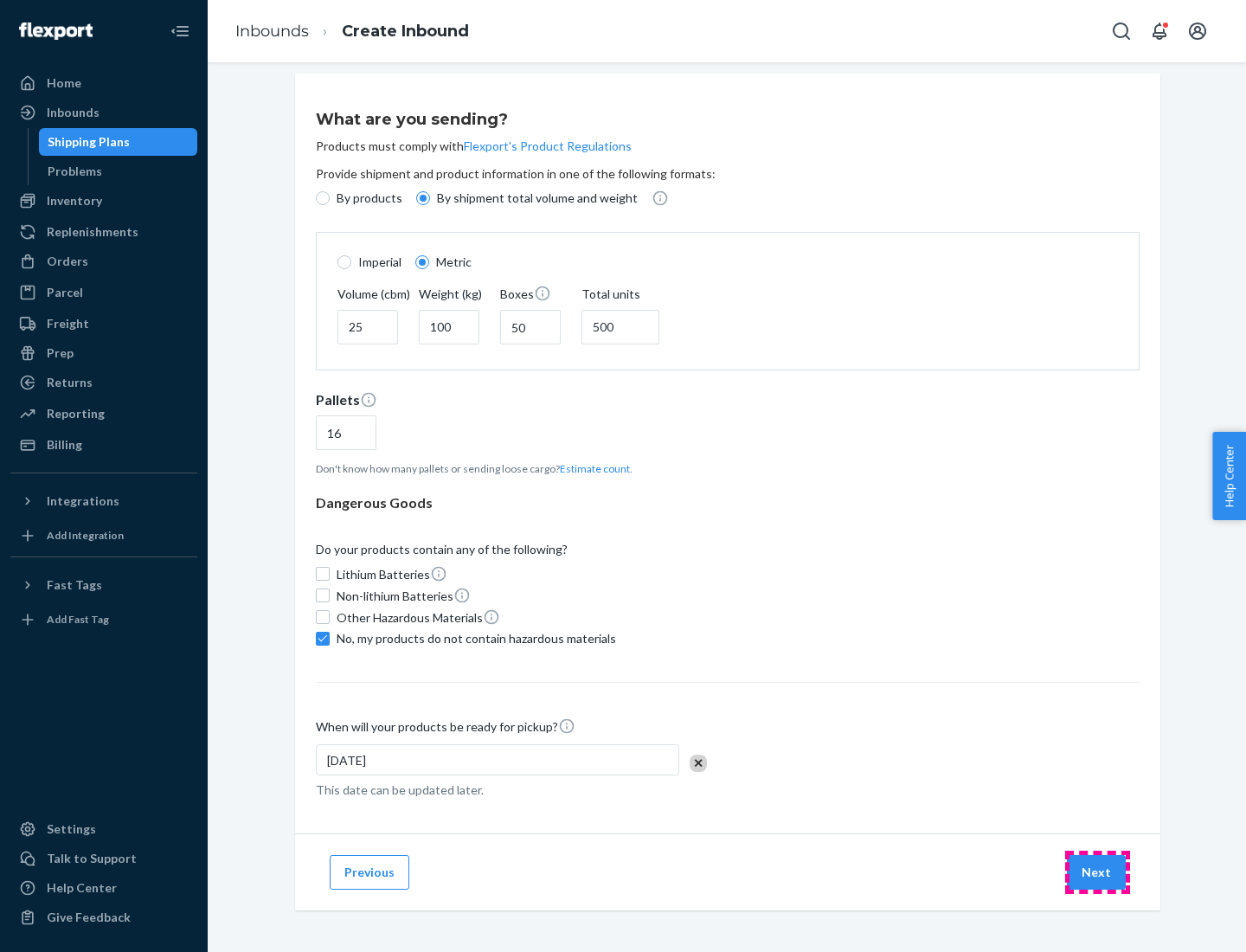
click at [1097, 871] on button "Next" at bounding box center [1096, 871] width 58 height 35
